Goal: Information Seeking & Learning: Find specific fact

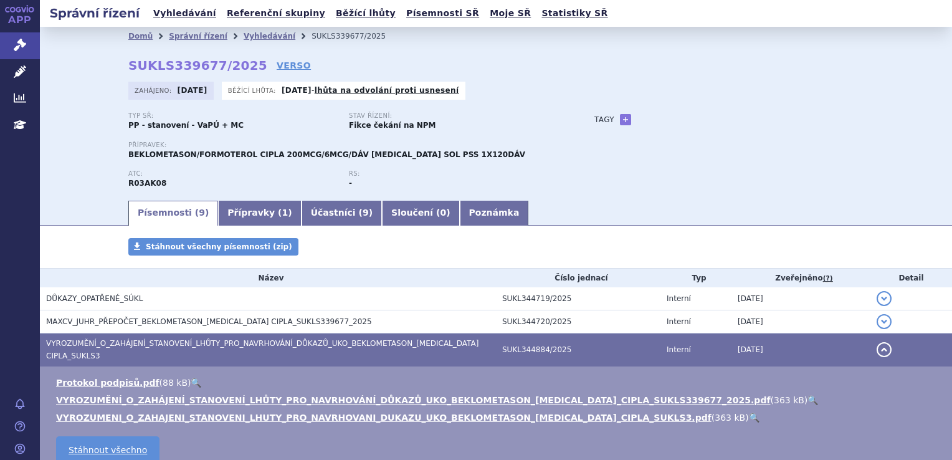
scroll to position [158, 0]
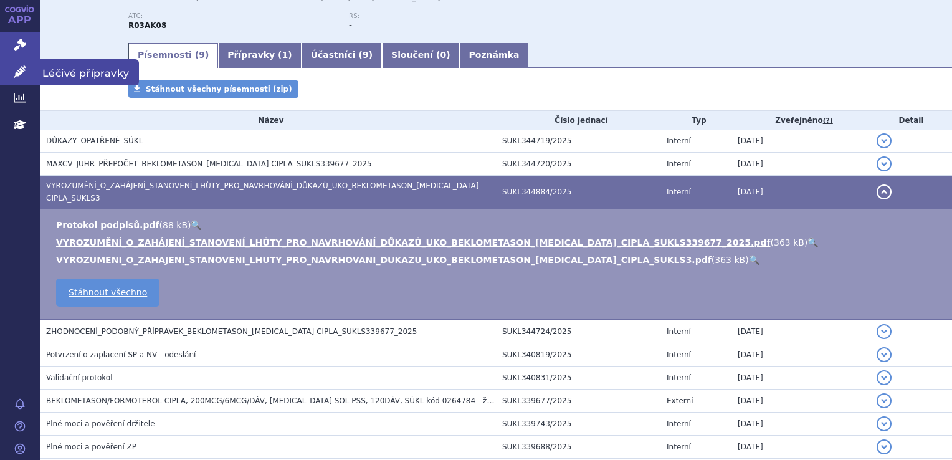
click at [20, 74] on icon at bounding box center [20, 71] width 12 height 12
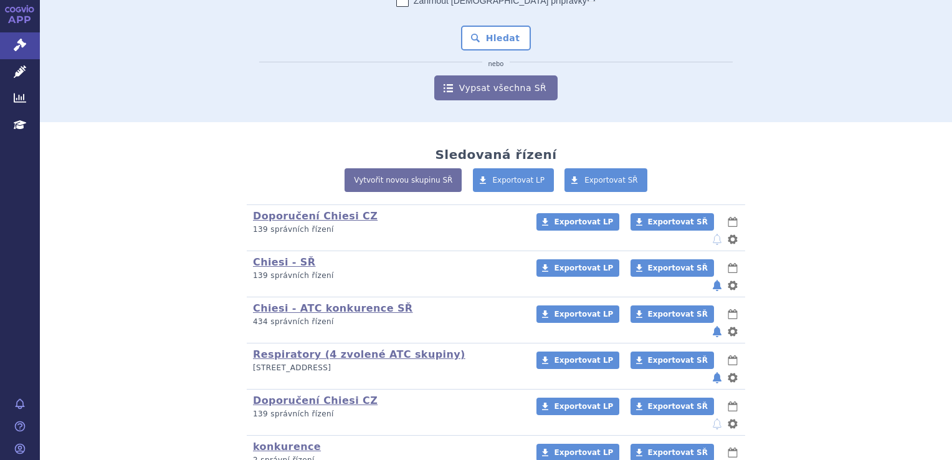
scroll to position [155, 0]
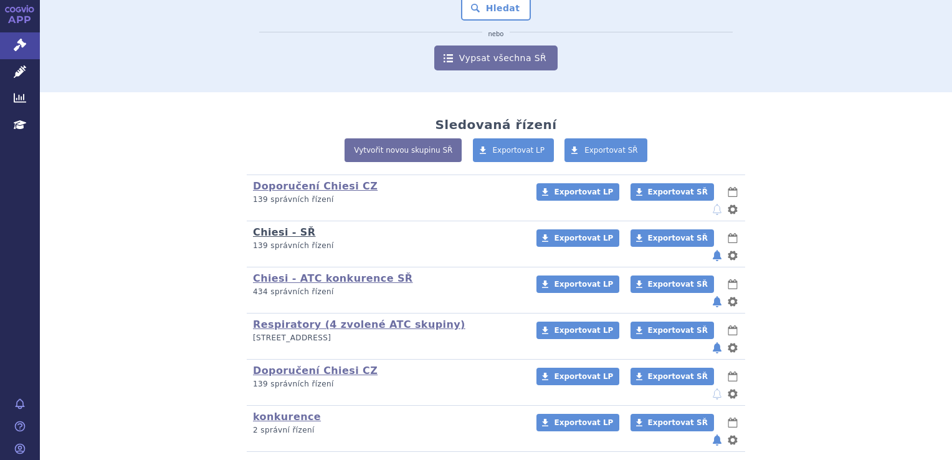
click at [274, 226] on link "Chiesi - SŘ" at bounding box center [284, 232] width 63 height 12
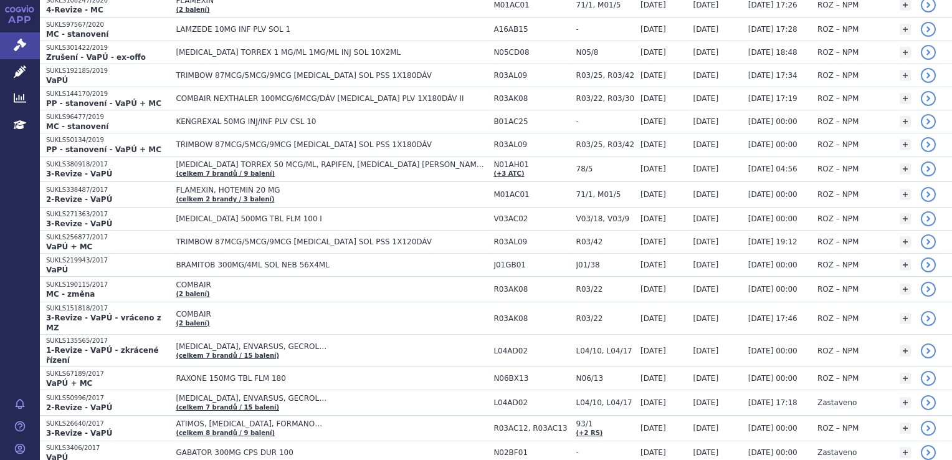
scroll to position [748, 0]
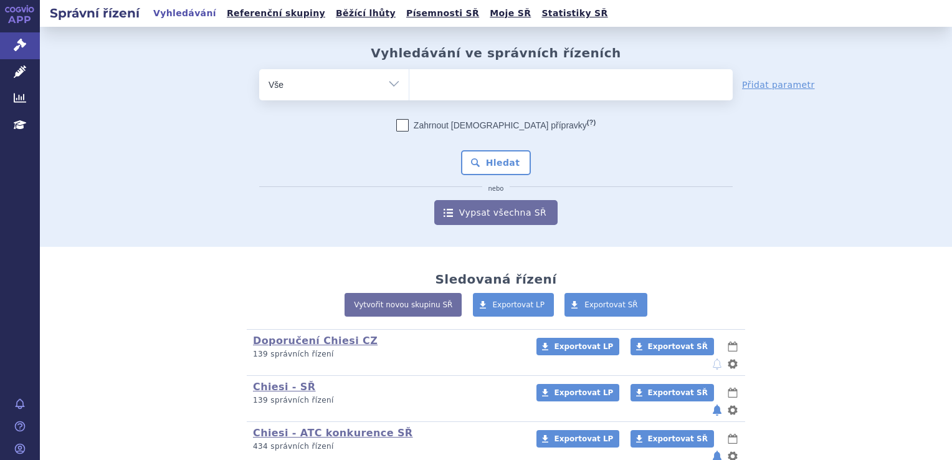
click at [480, 90] on ul at bounding box center [570, 82] width 323 height 26
click at [409, 90] on select at bounding box center [409, 84] width 1 height 31
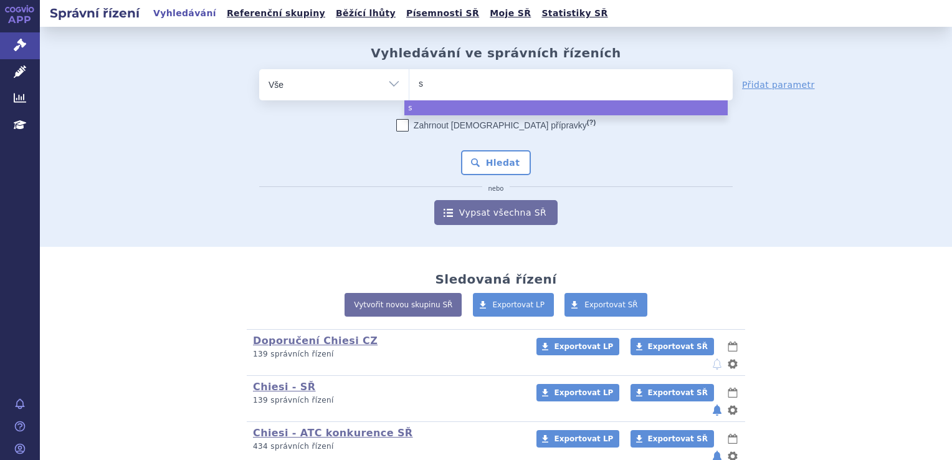
type input "s0"
type input "s02"
type input "s02b"
type input "s02ba"
type input "s02ba0"
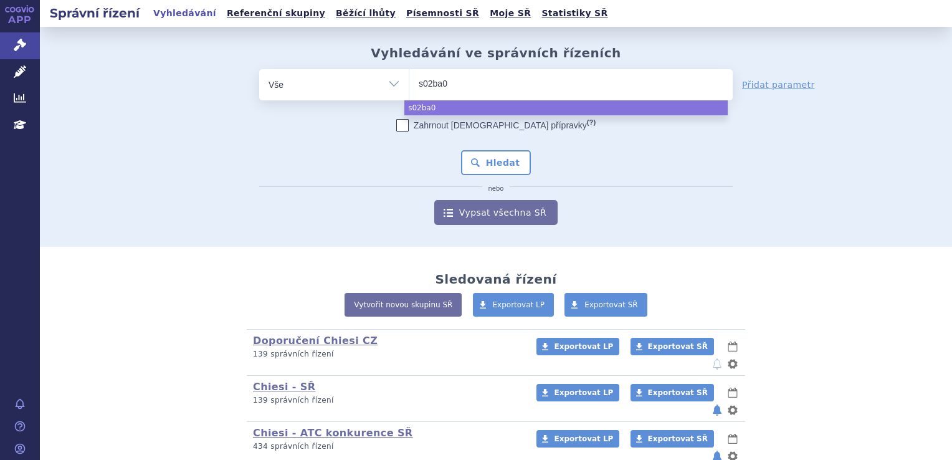
type input "s02ba06"
select select "s02ba06"
click at [386, 78] on select "Vše Spisová značka Typ SŘ Přípravek/SUKL kód Účastník/Držitel" at bounding box center [334, 83] width 150 height 28
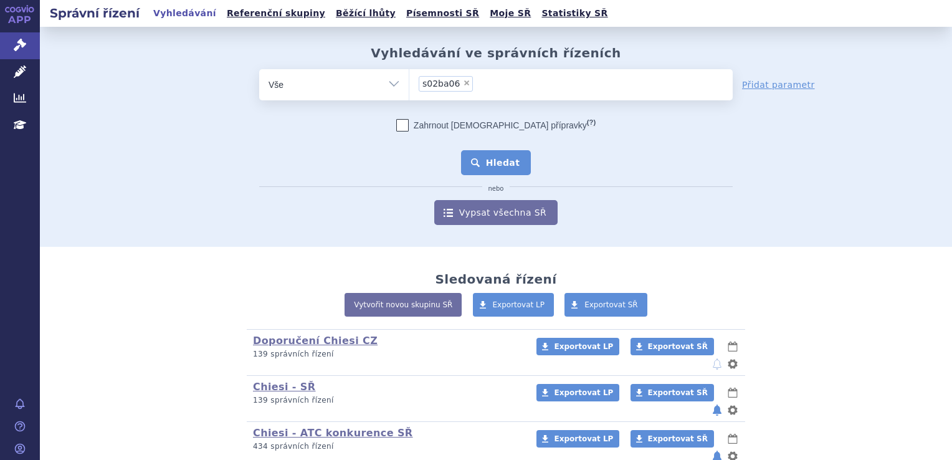
click at [494, 165] on button "Hledat" at bounding box center [496, 162] width 70 height 25
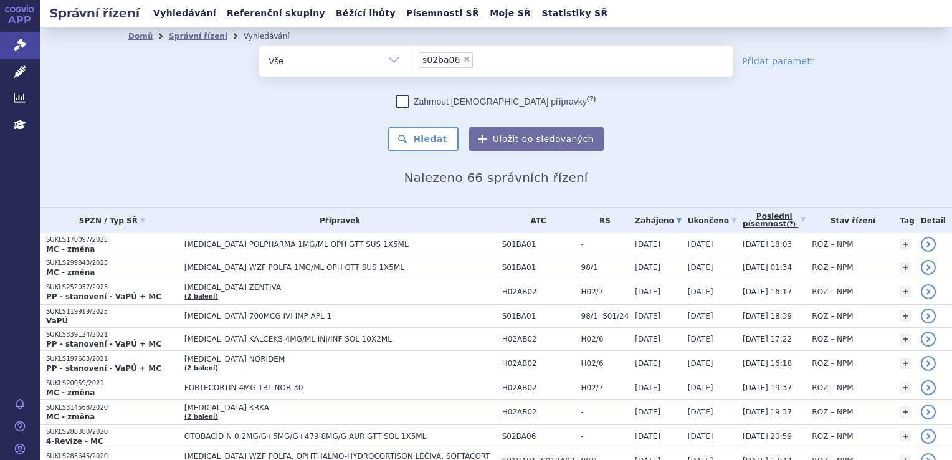
click at [463, 62] on span "×" at bounding box center [466, 58] width 7 height 7
click at [409, 62] on select "s02ba06" at bounding box center [409, 60] width 1 height 31
select select
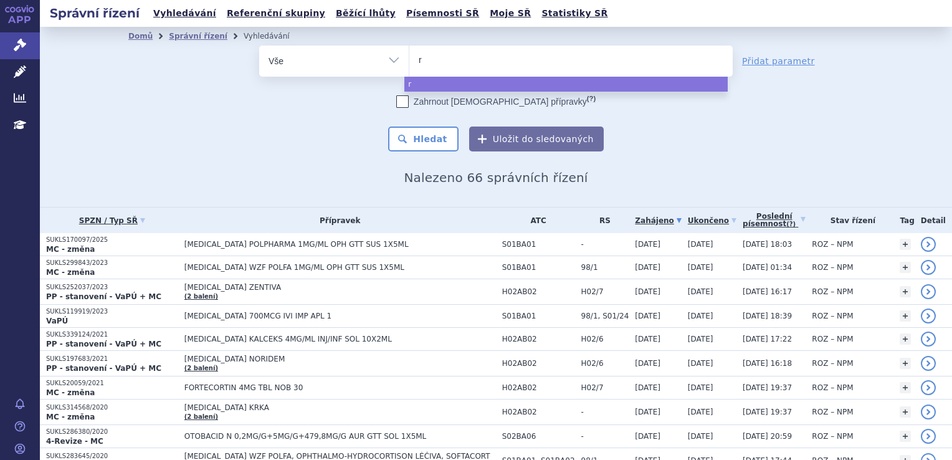
type input "r0"
type input "r03"
type input "r03al"
type input "r03al0"
type input "r03al08"
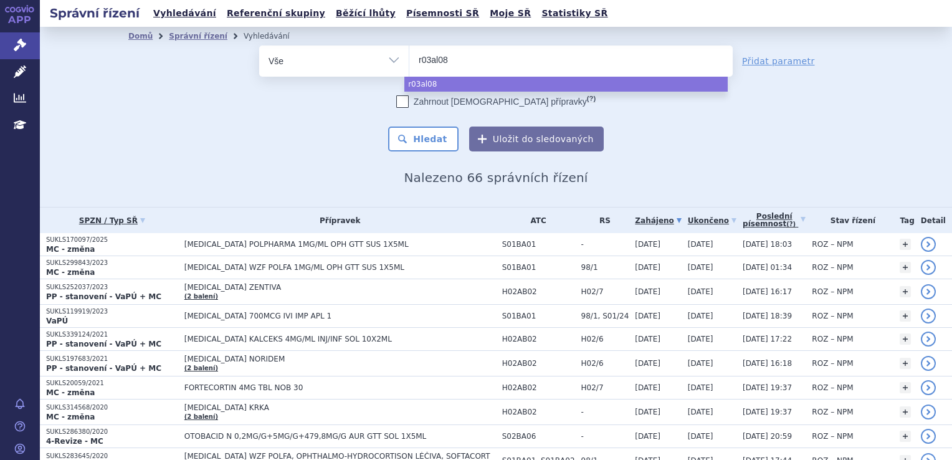
type input "r03al0"
type input "r03al09"
select select "r03al09"
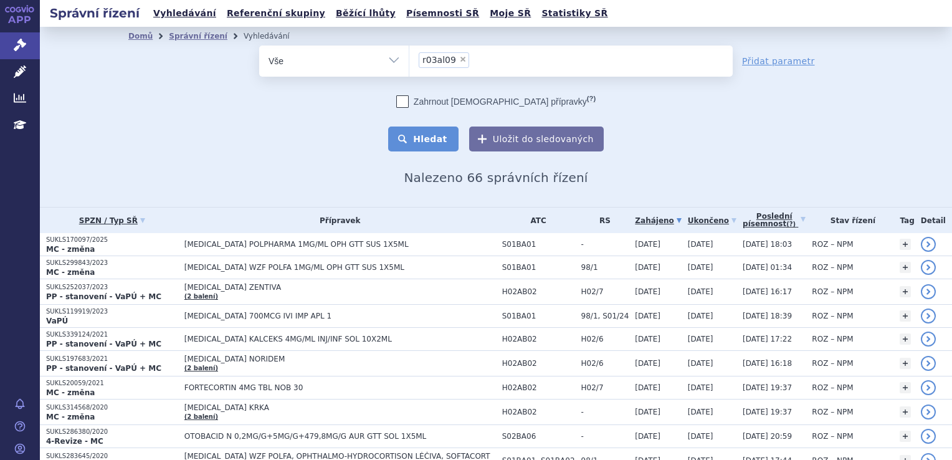
click at [416, 136] on button "Hledat" at bounding box center [423, 139] width 70 height 25
